Goal: Task Accomplishment & Management: Complete application form

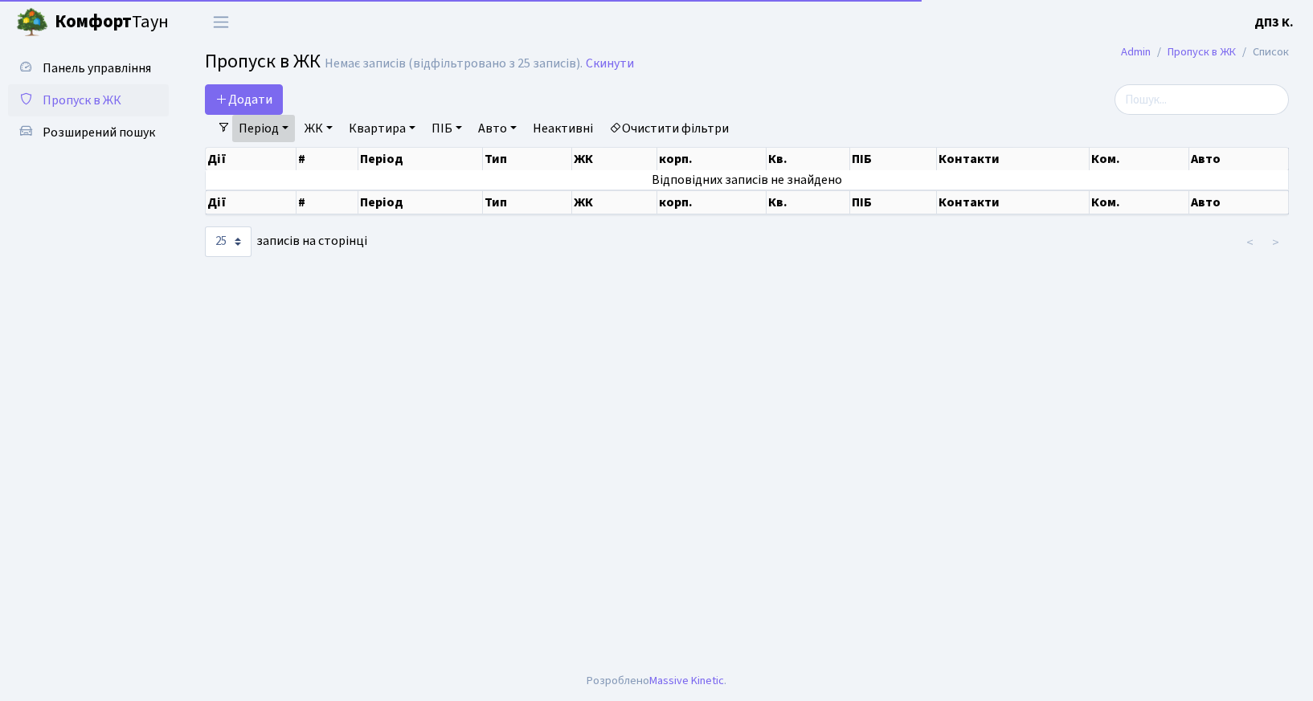
select select "25"
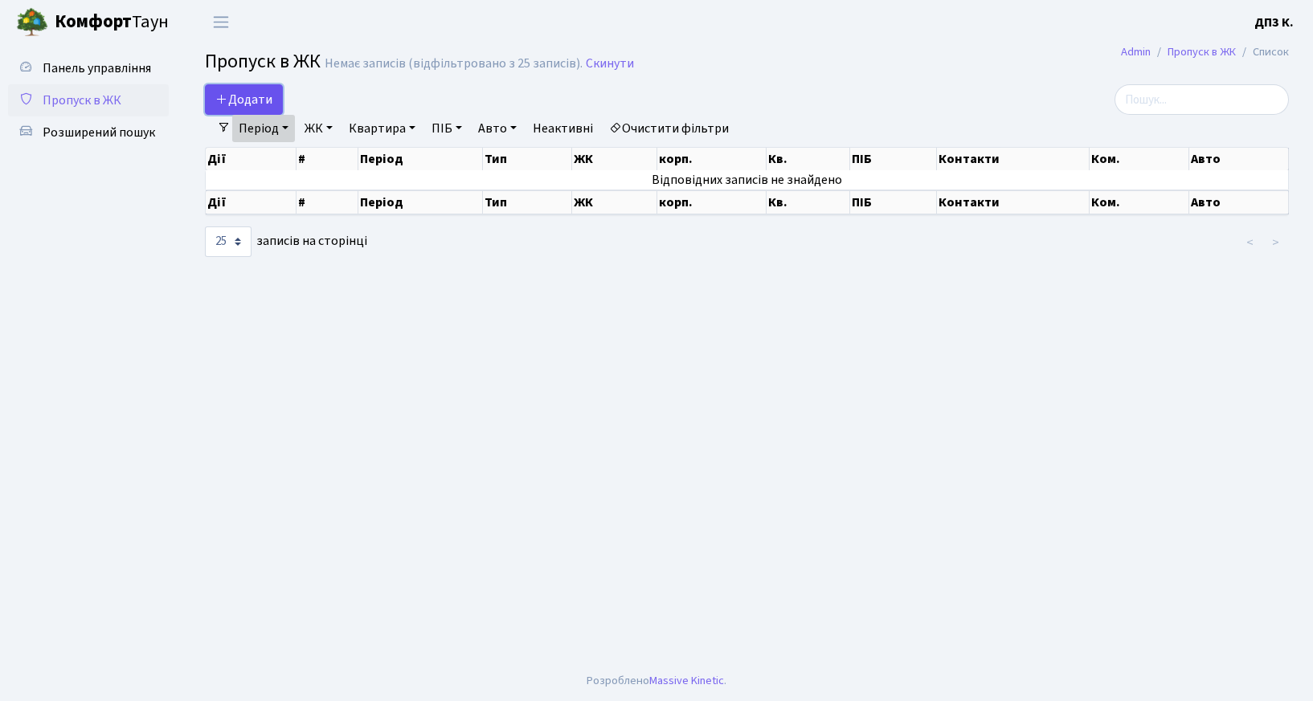
click at [263, 105] on span "Додати" at bounding box center [243, 100] width 57 height 18
select select "25"
click at [109, 100] on span "Пропуск в ЖК" at bounding box center [82, 101] width 79 height 18
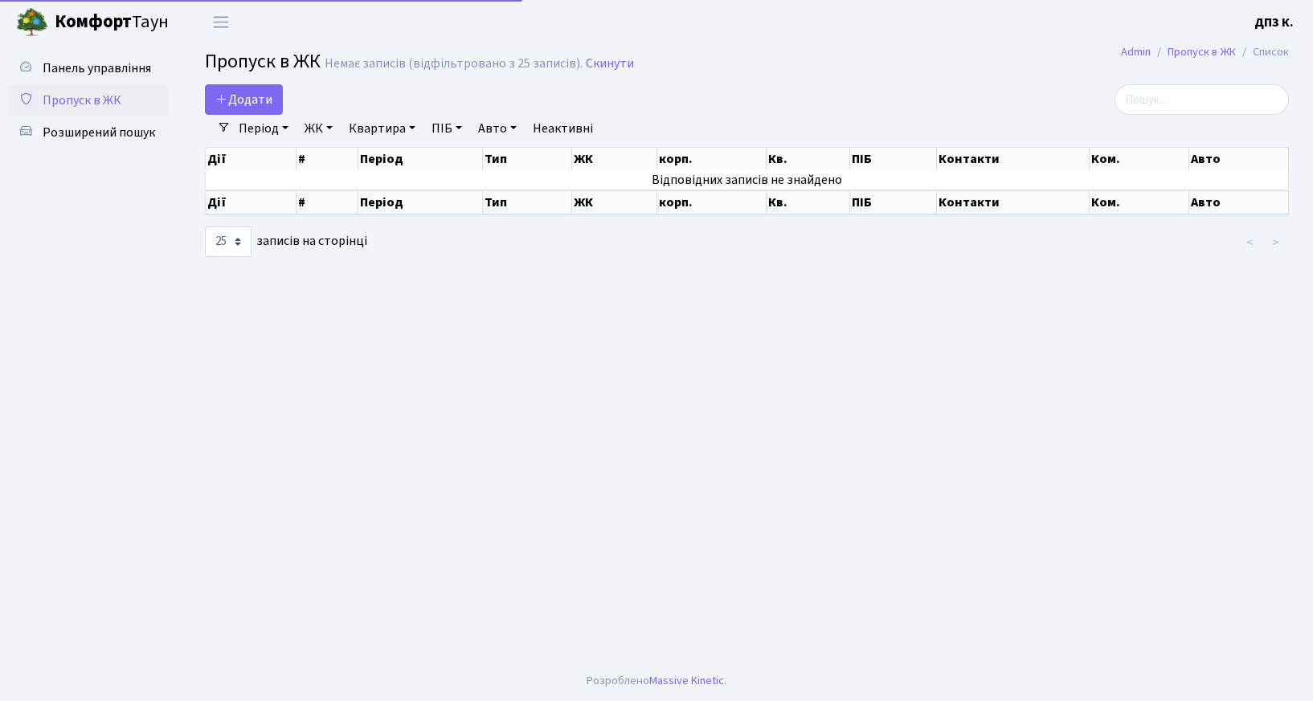
select select "25"
click at [254, 123] on link "Період" at bounding box center [263, 128] width 63 height 27
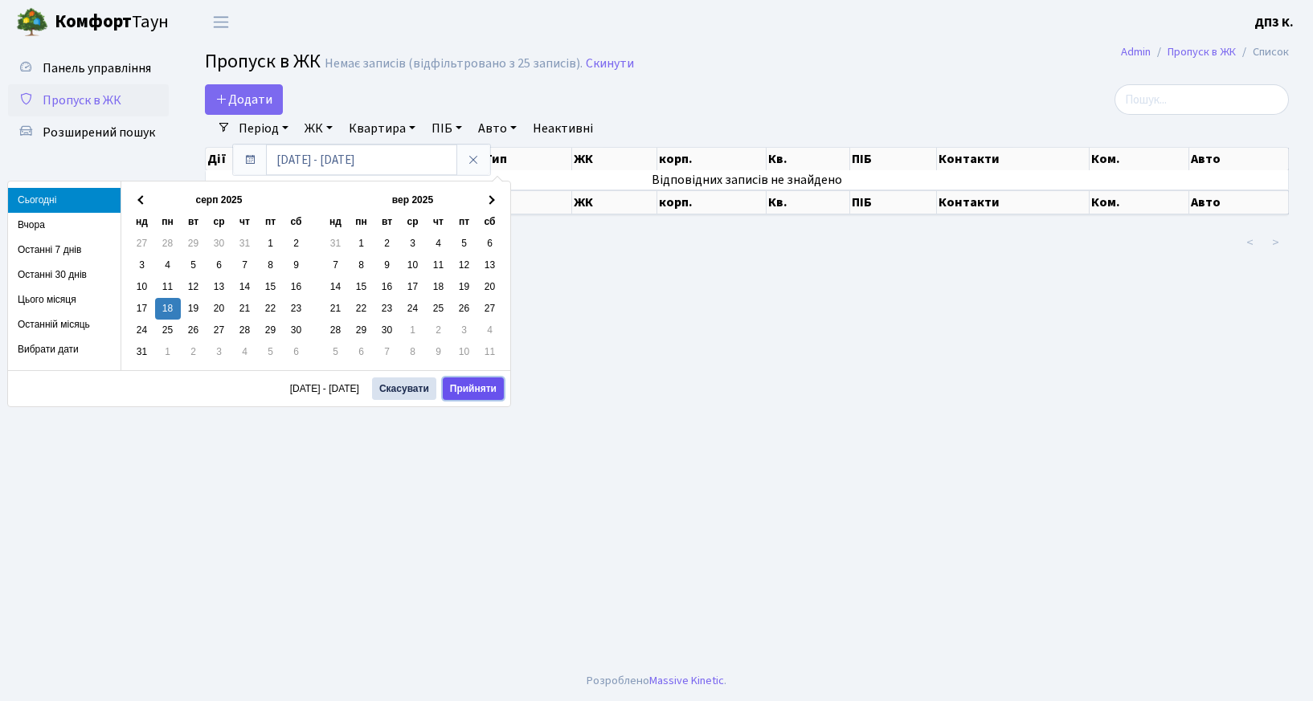
click at [456, 389] on button "Прийняти" at bounding box center [473, 389] width 61 height 22
